Goal: Browse casually

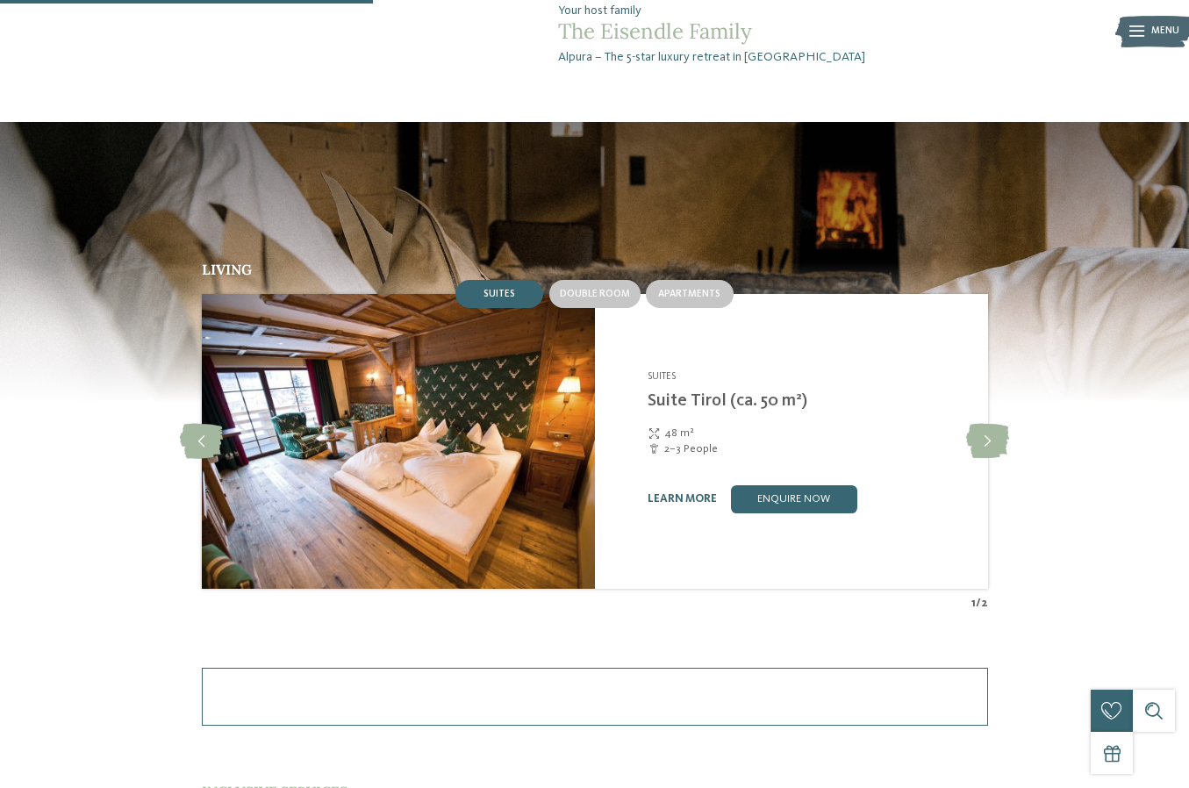
scroll to position [1431, 0]
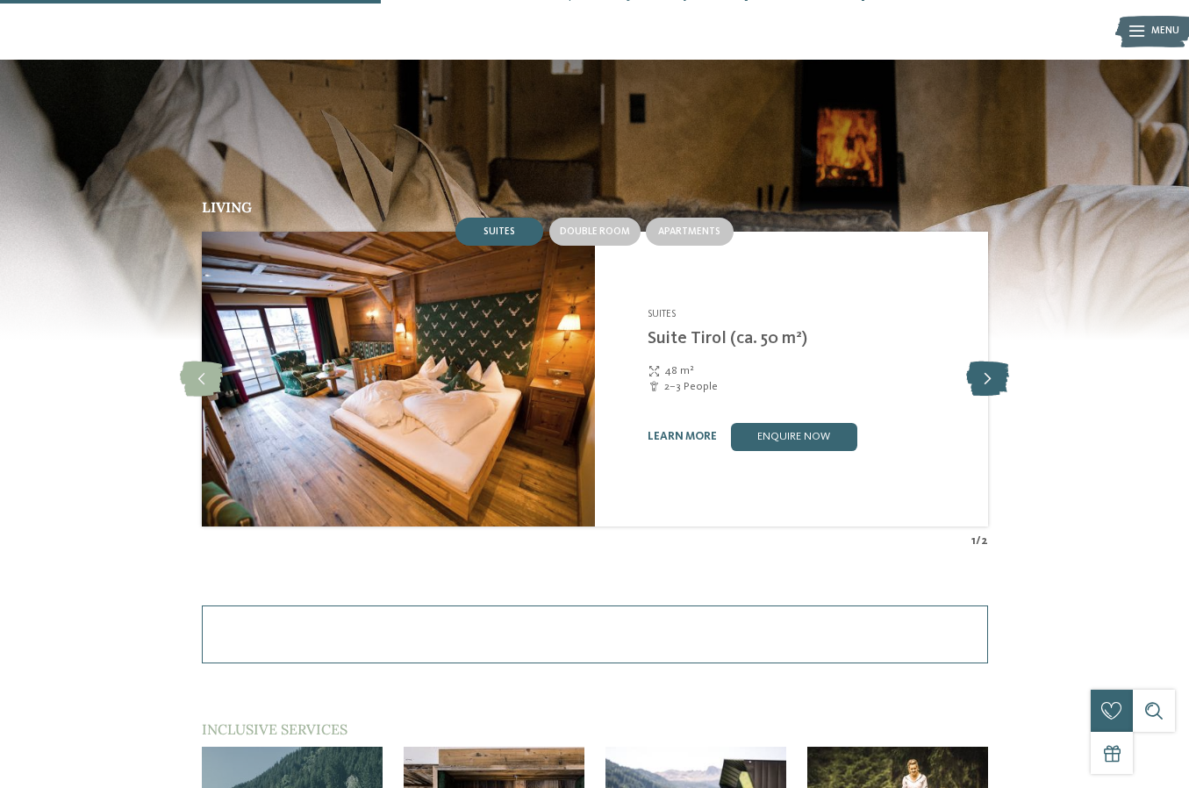
click at [987, 375] on icon at bounding box center [987, 378] width 43 height 35
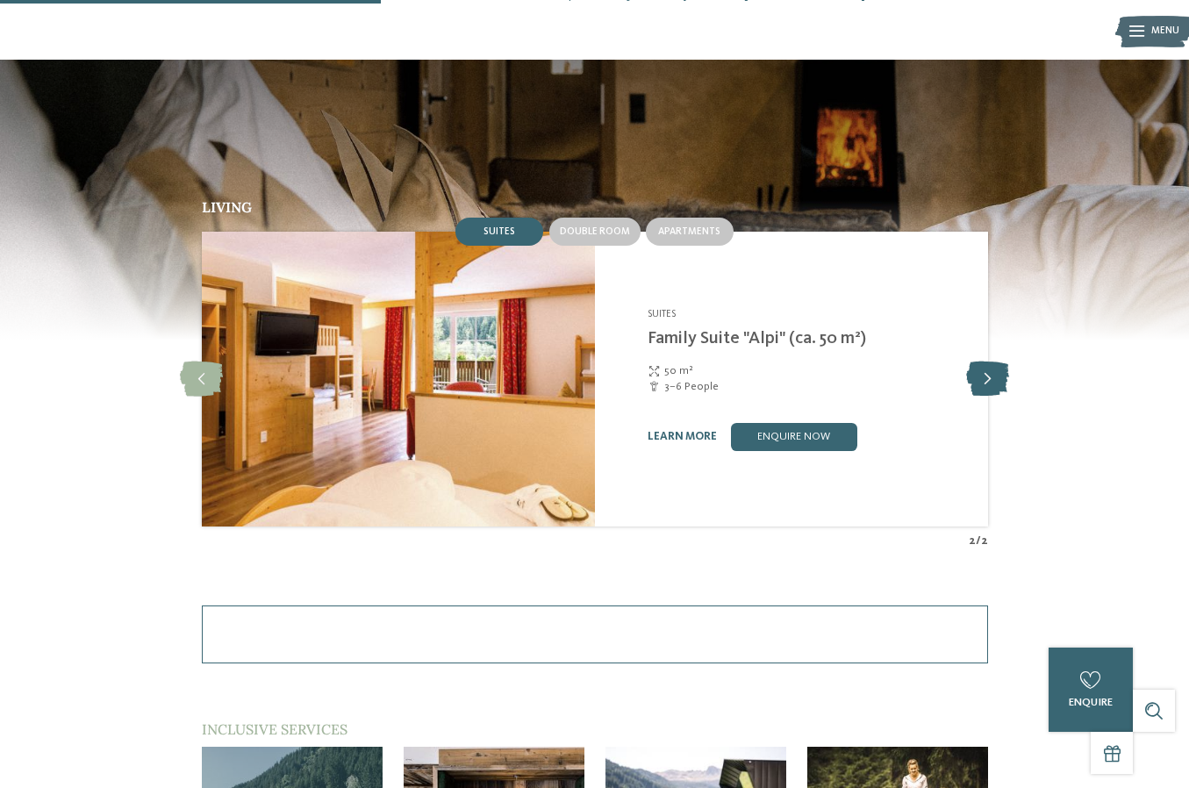
click at [987, 375] on icon at bounding box center [987, 378] width 43 height 35
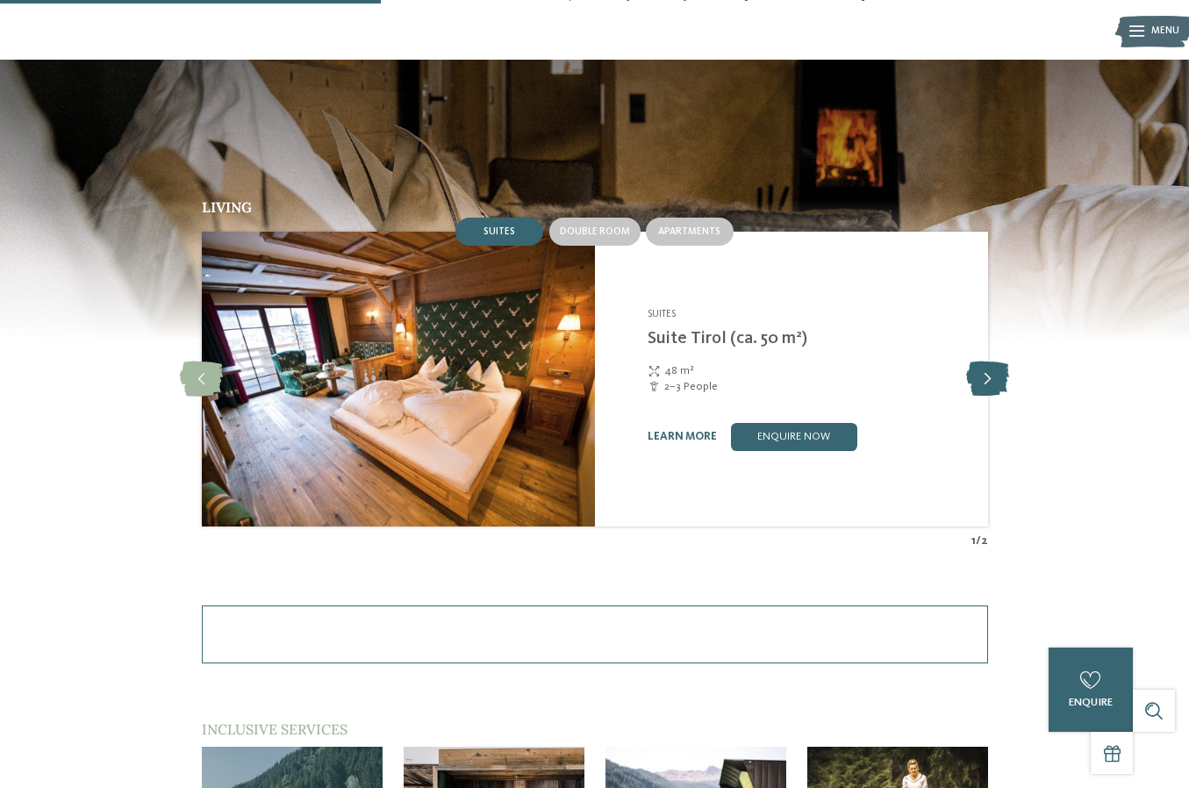
click at [987, 375] on icon at bounding box center [987, 378] width 43 height 35
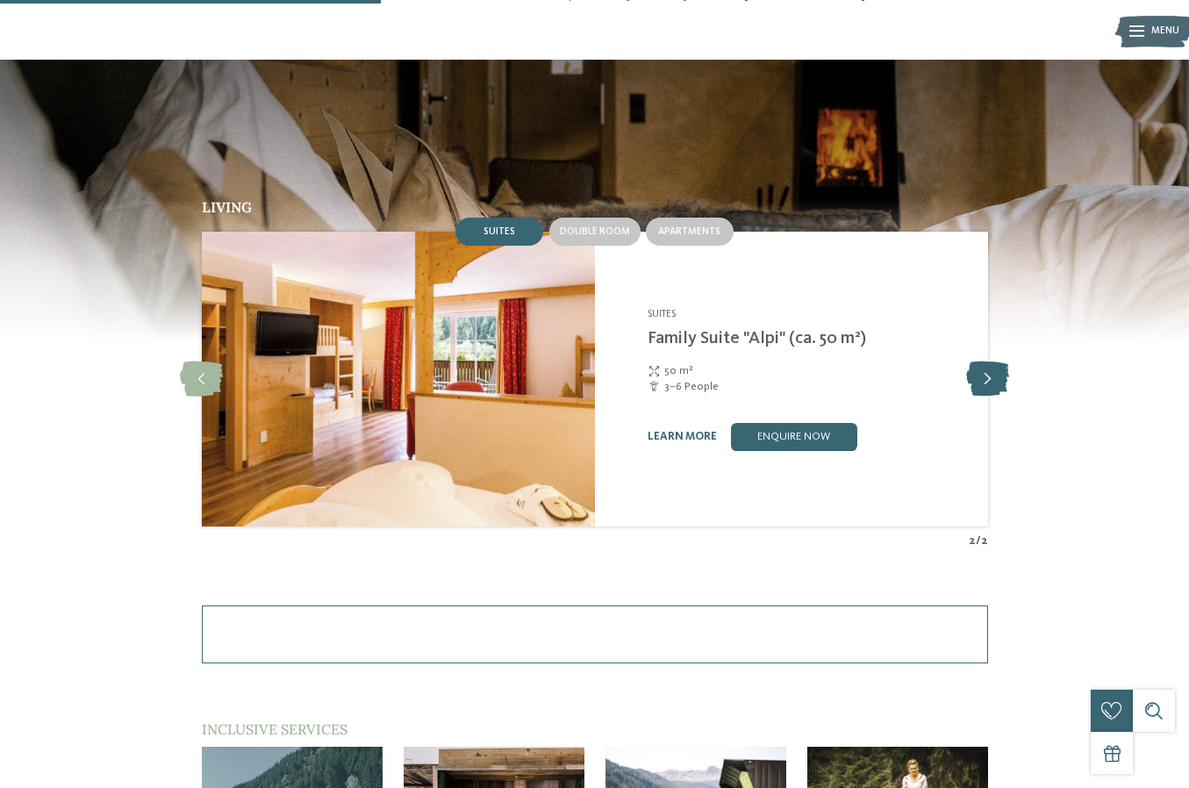
click at [987, 375] on icon at bounding box center [987, 378] width 43 height 35
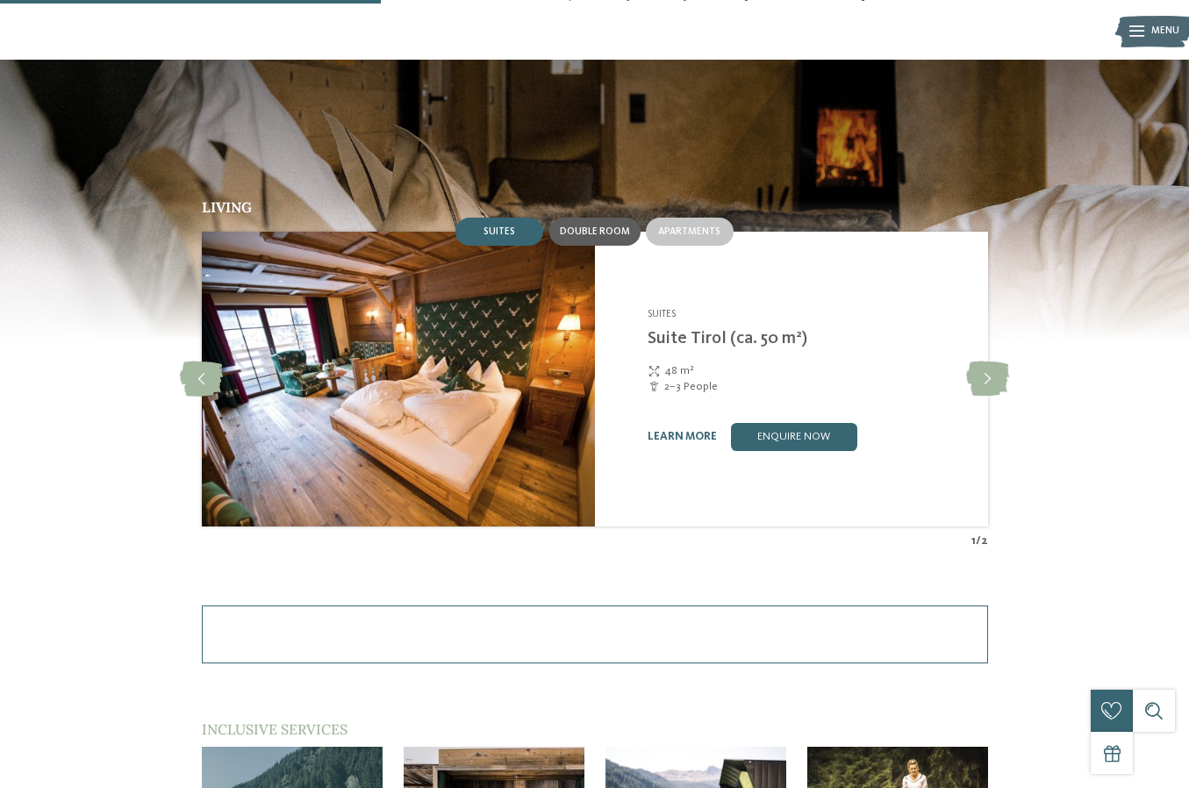
click at [591, 231] on span "Double room" at bounding box center [595, 231] width 70 height 11
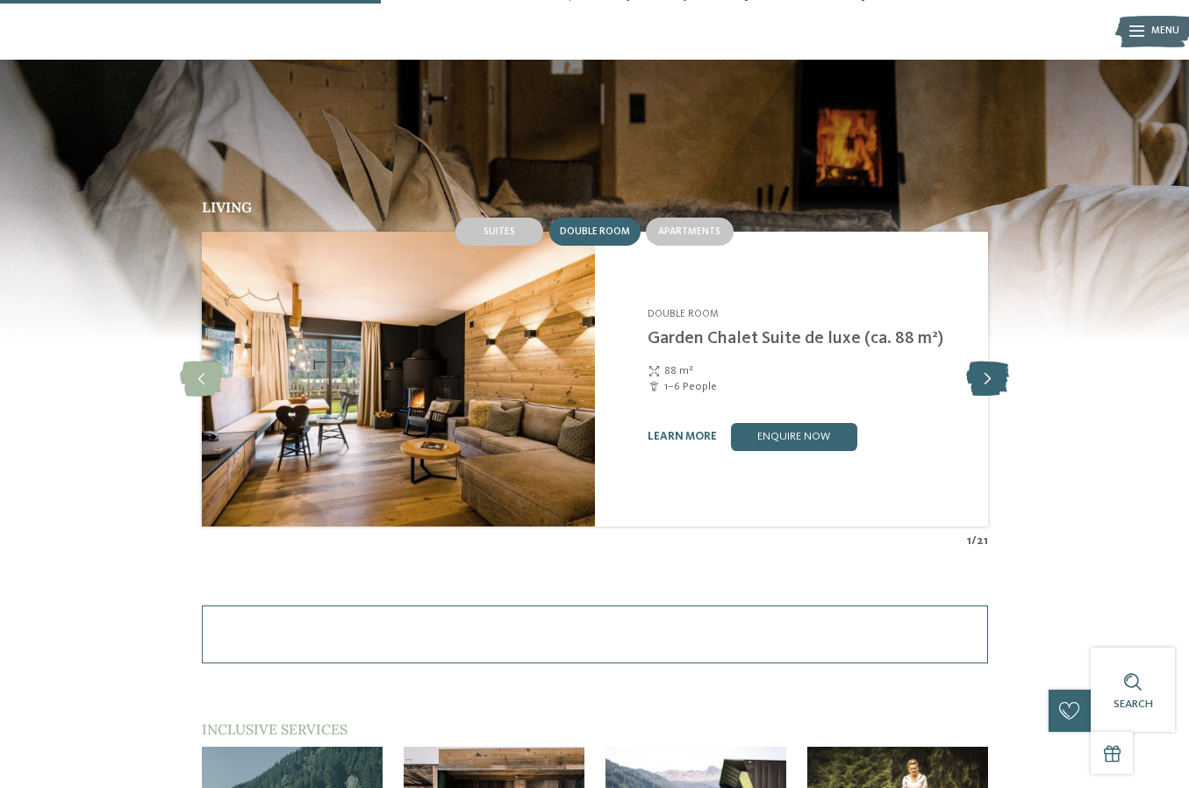
click at [981, 372] on icon at bounding box center [987, 378] width 43 height 35
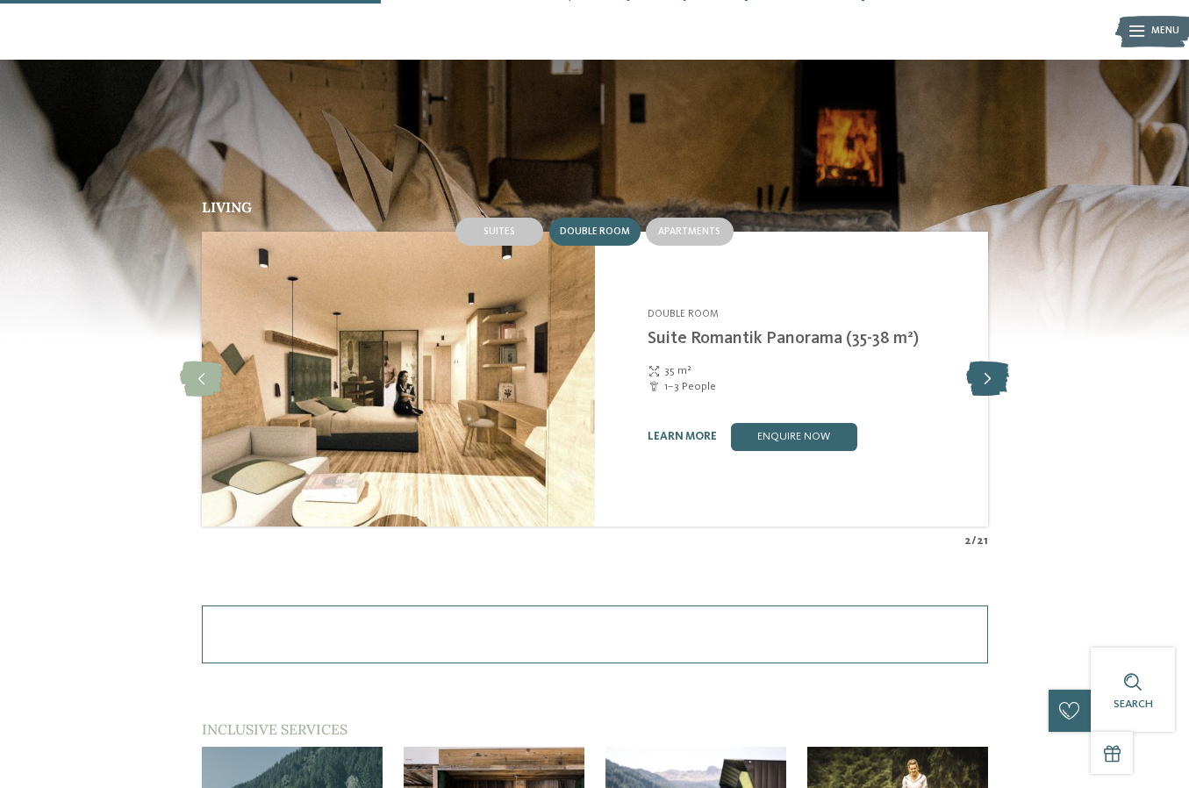
click at [984, 372] on icon at bounding box center [987, 378] width 43 height 35
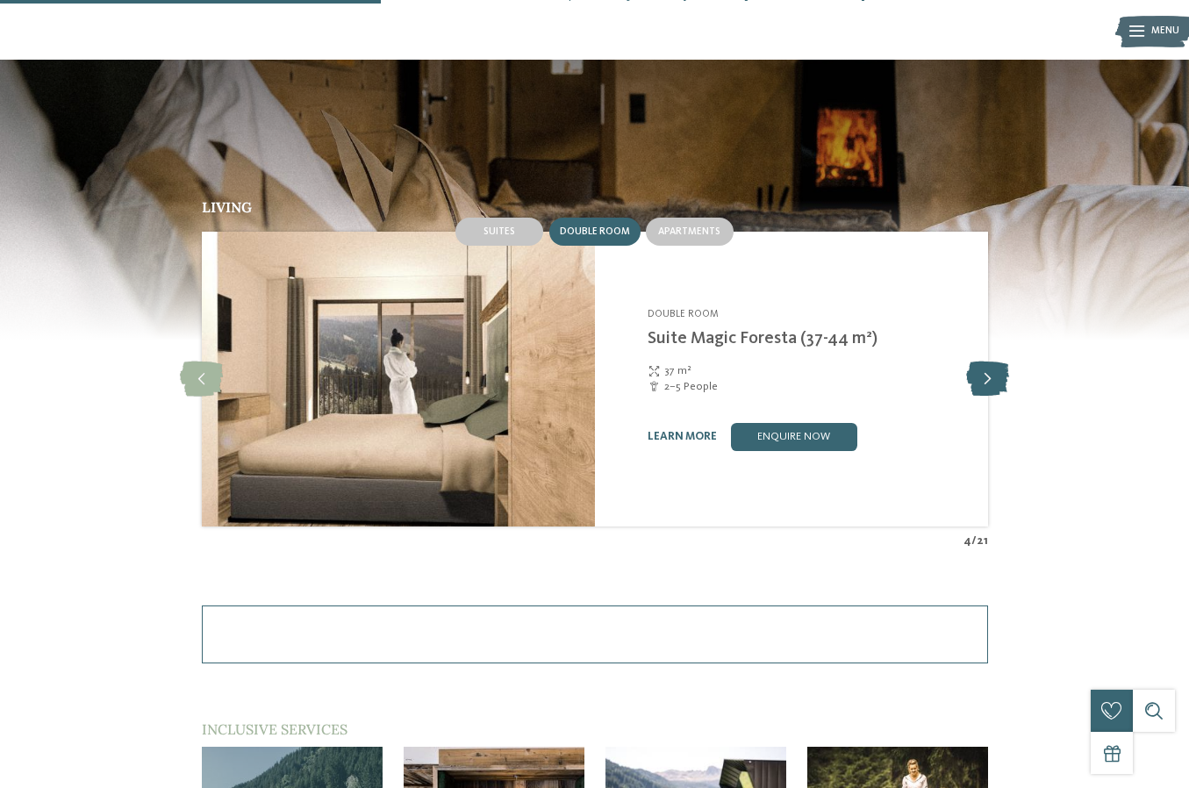
click at [984, 372] on icon at bounding box center [987, 378] width 43 height 35
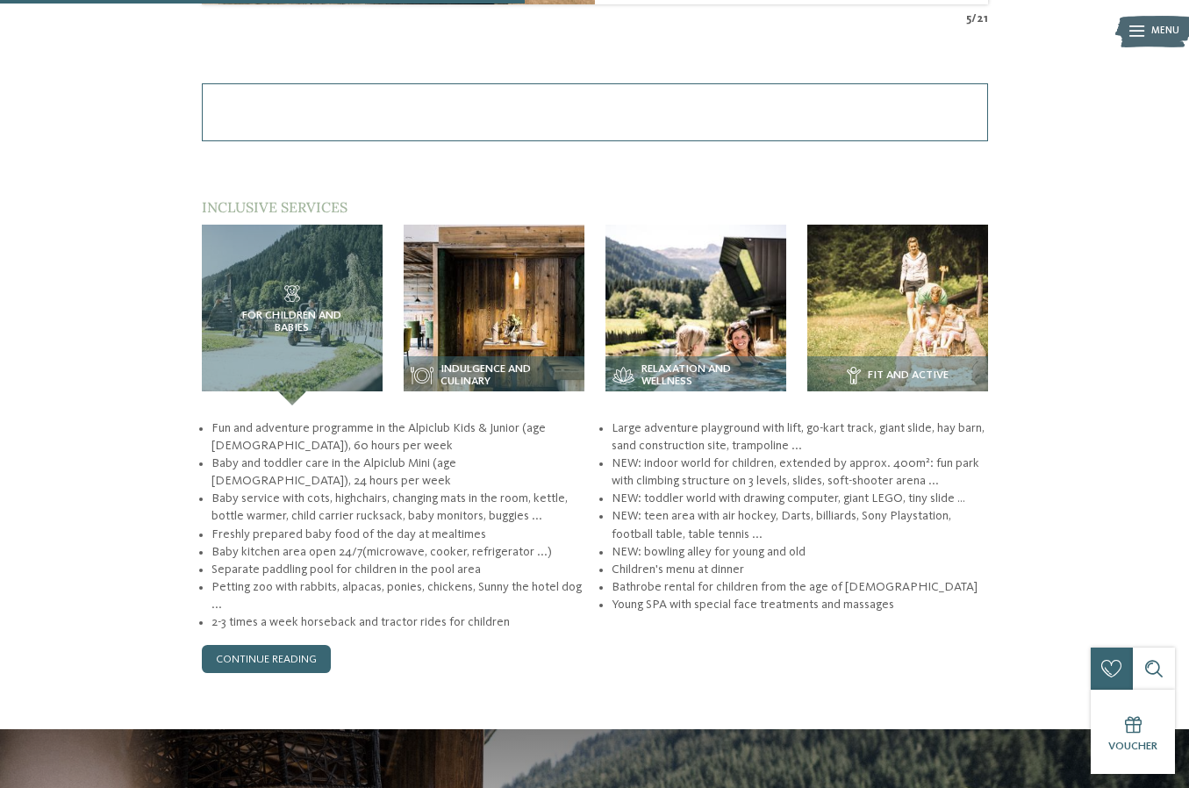
scroll to position [1972, 0]
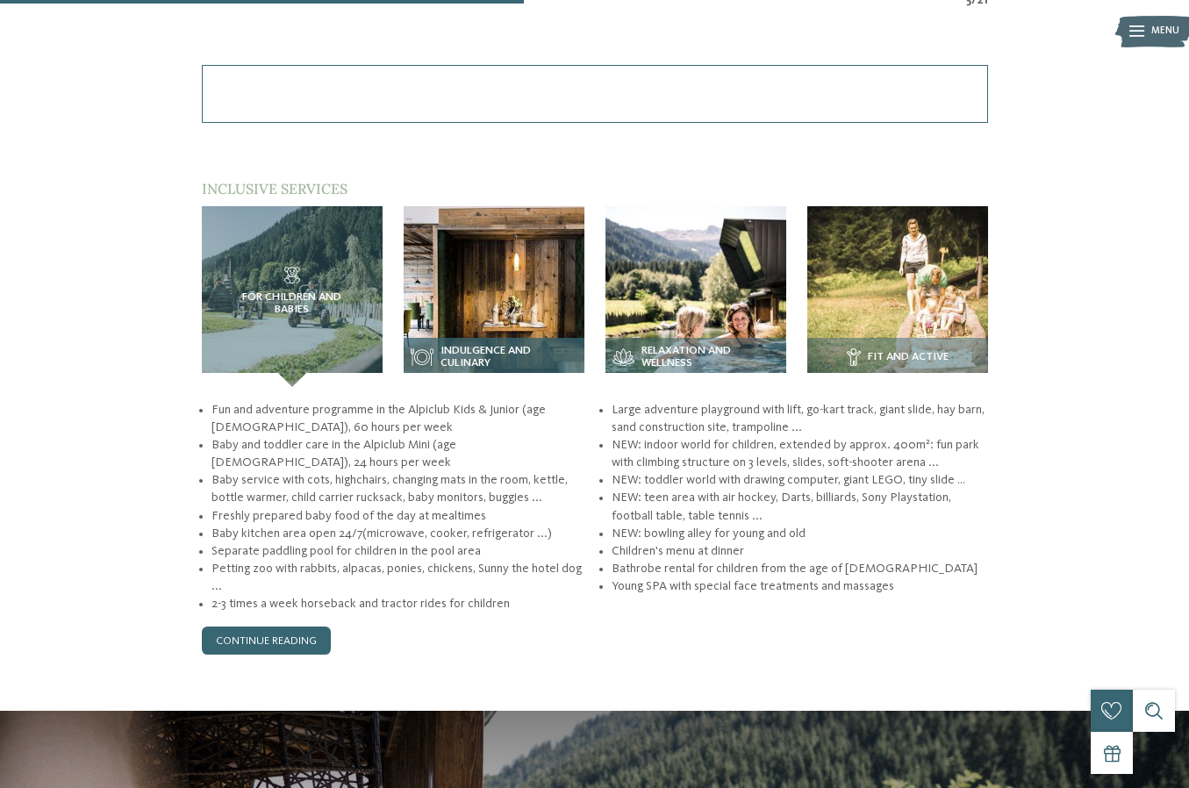
click at [495, 289] on img at bounding box center [494, 296] width 181 height 181
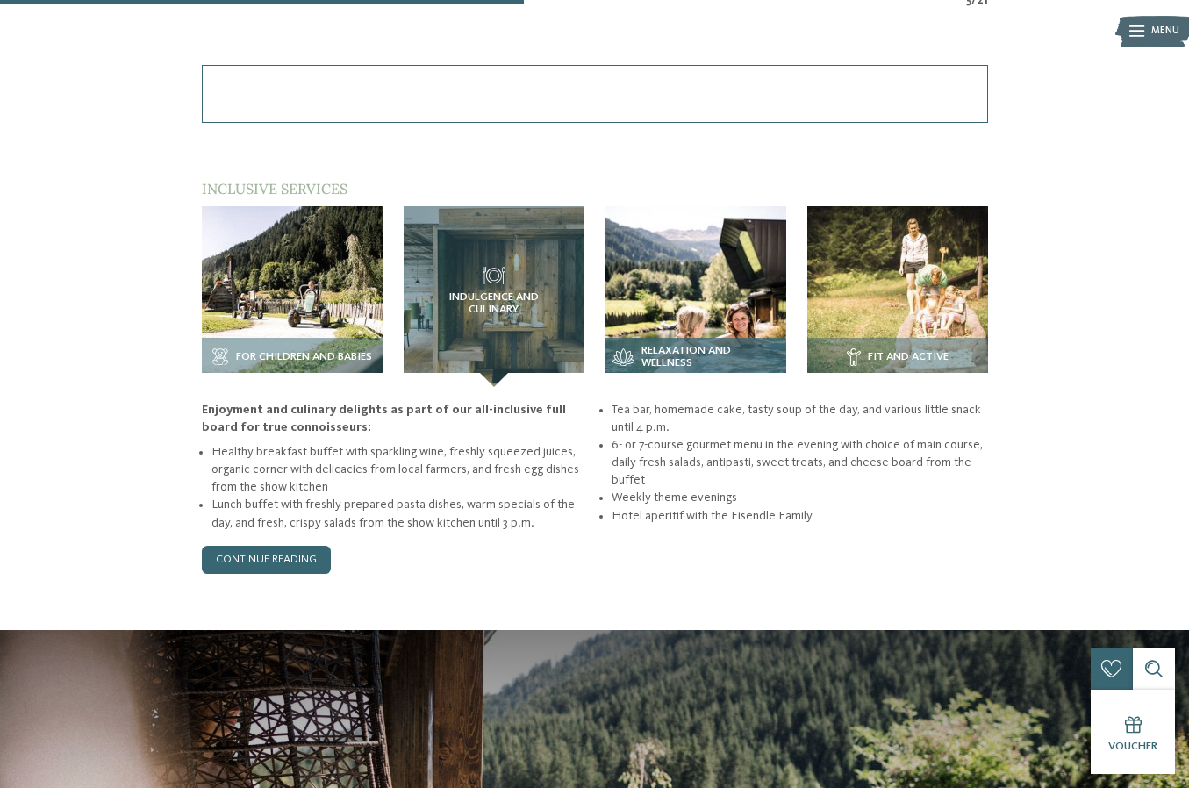
click at [734, 270] on img at bounding box center [695, 296] width 181 height 181
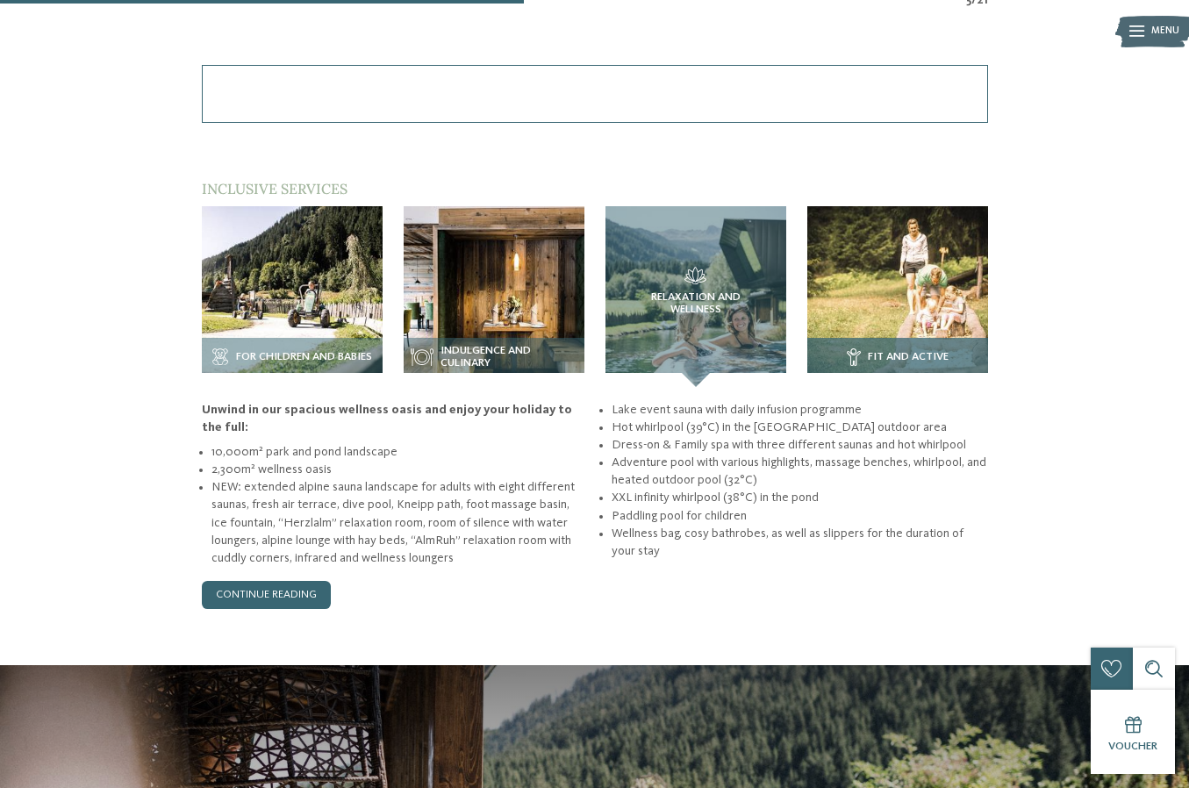
click at [923, 239] on img at bounding box center [897, 296] width 181 height 181
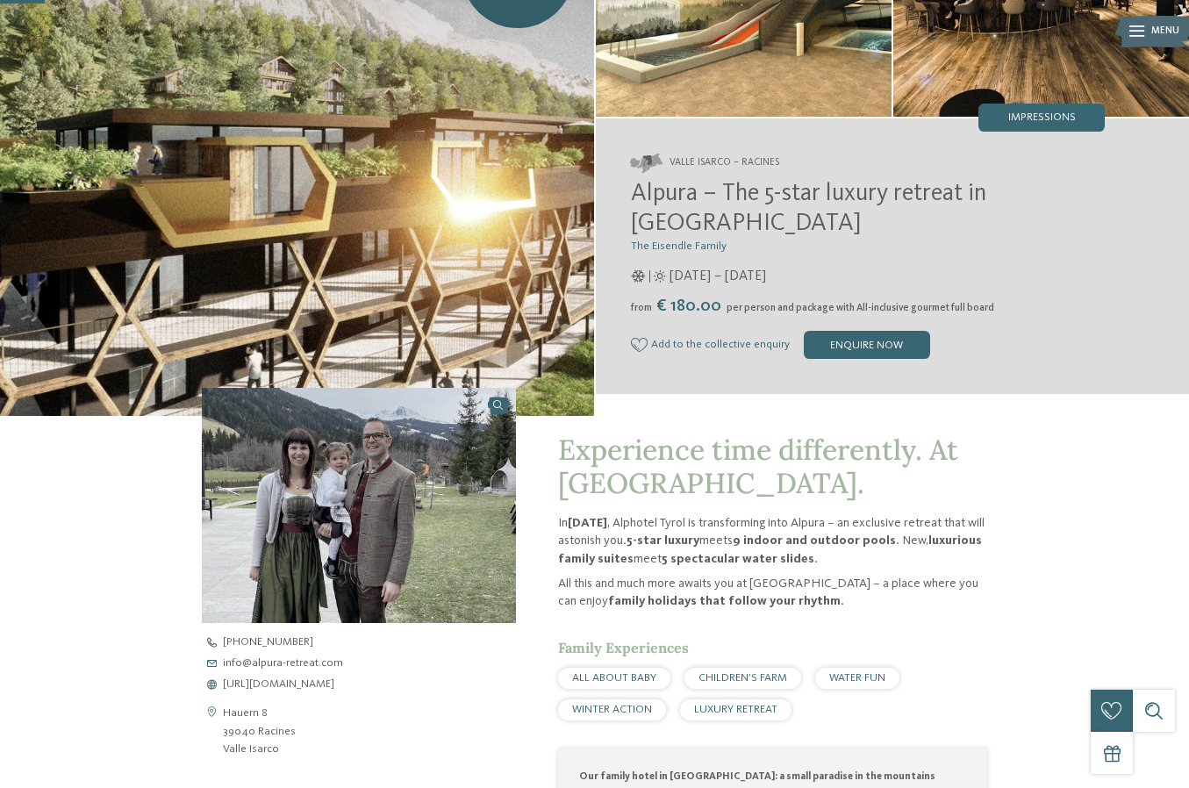
scroll to position [176, 0]
